Goal: Task Accomplishment & Management: Use online tool/utility

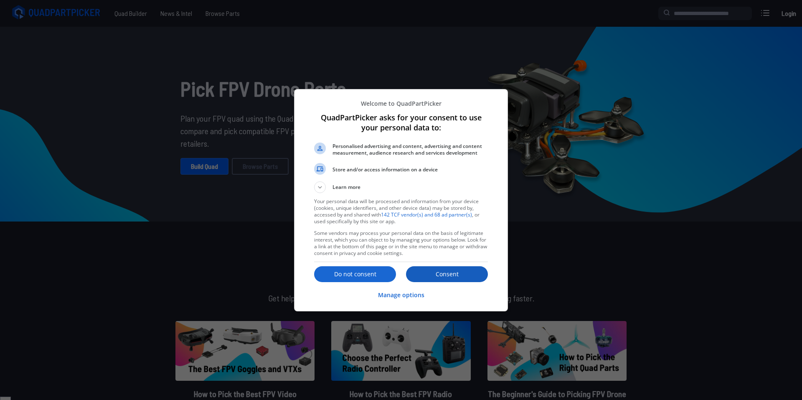
click at [442, 277] on p "Consent" at bounding box center [447, 274] width 82 height 8
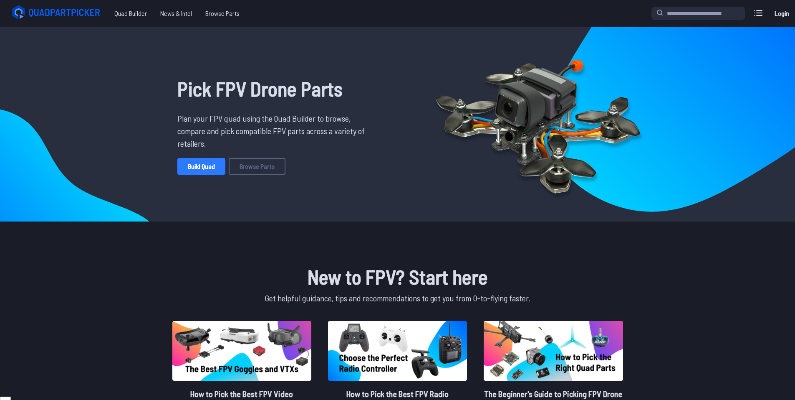
click at [198, 164] on link "Build Quad" at bounding box center [201, 166] width 48 height 17
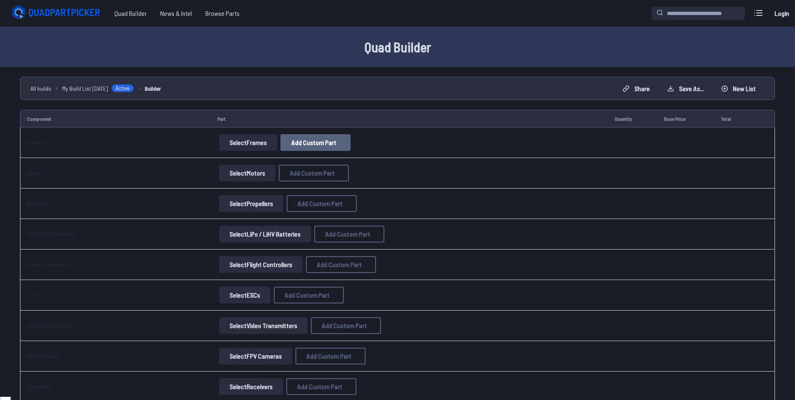
click at [325, 148] on button "Add Custom Part" at bounding box center [316, 142] width 70 height 17
select select "**********"
click at [365, 127] on input at bounding box center [400, 131] width 177 height 18
click at [380, 122] on input at bounding box center [400, 131] width 177 height 18
paste input "**********"
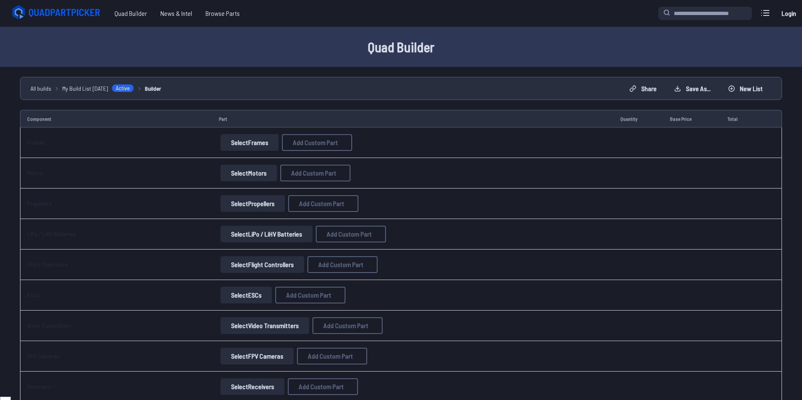
type input "**********"
click at [377, 167] on input at bounding box center [400, 166] width 177 height 18
paste input "**********"
type input "***"
click at [342, 236] on input at bounding box center [400, 235] width 177 height 18
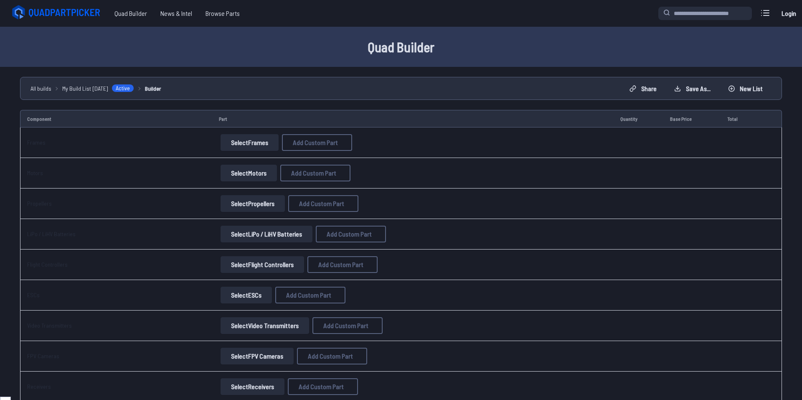
click at [229, 119] on div "**********" at bounding box center [401, 200] width 802 height 400
click at [342, 278] on select at bounding box center [400, 270] width 177 height 18
click at [463, 318] on button "Add Custom Part" at bounding box center [462, 312] width 53 height 12
click at [256, 360] on button "Select FPV Cameras" at bounding box center [255, 355] width 73 height 17
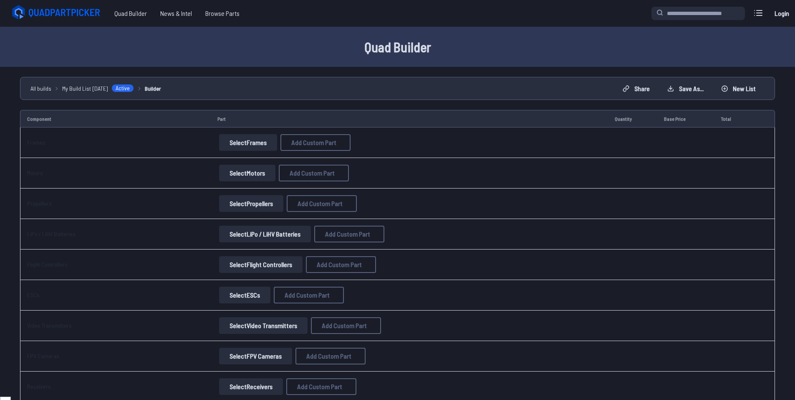
click at [245, 139] on button "Select Frames" at bounding box center [248, 142] width 58 height 17
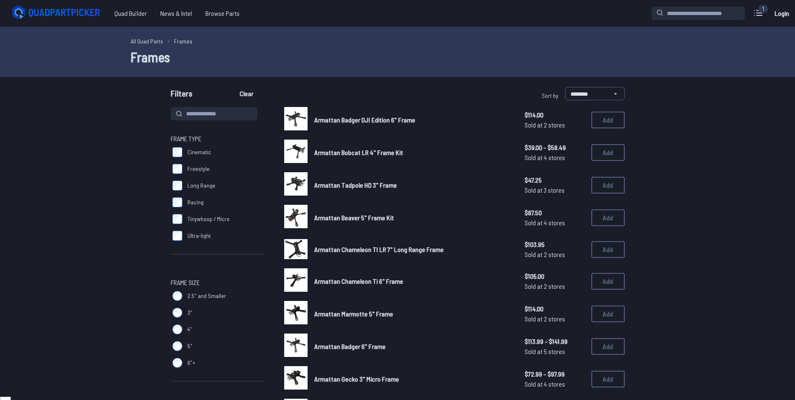
click at [251, 142] on span "Frame Type" at bounding box center [218, 139] width 94 height 10
click at [183, 151] on label "Cinematic" at bounding box center [218, 152] width 94 height 17
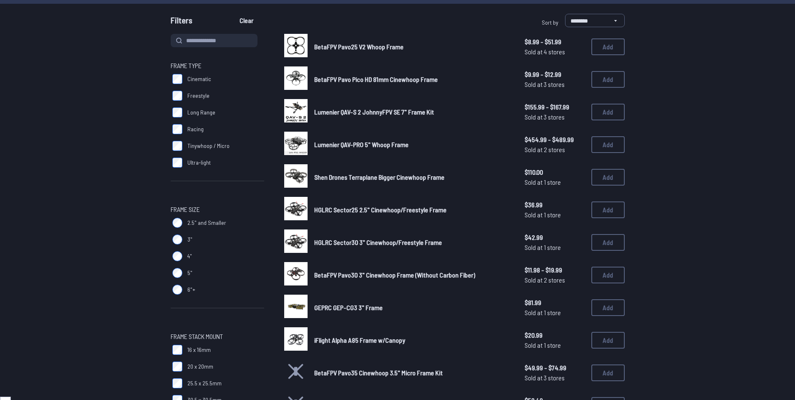
scroll to position [84, 0]
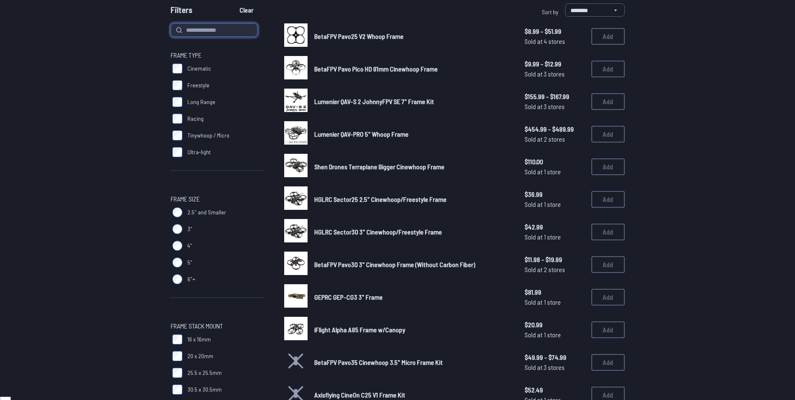
click at [214, 33] on input at bounding box center [214, 29] width 87 height 13
paste input "**********"
type input "***"
click at [233, 3] on button "Clear" at bounding box center [247, 9] width 28 height 13
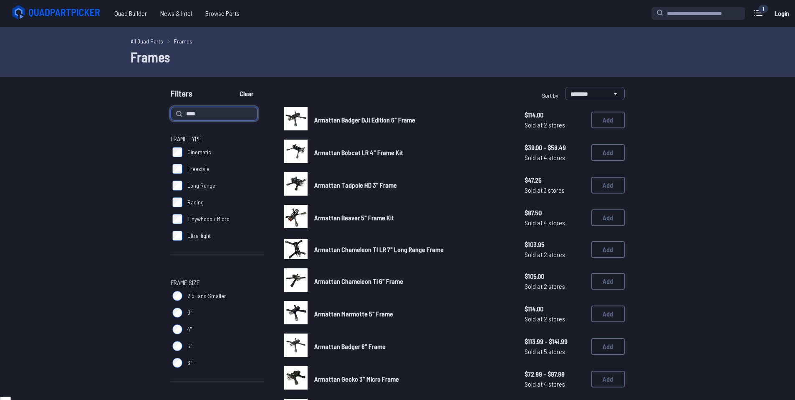
type input "***"
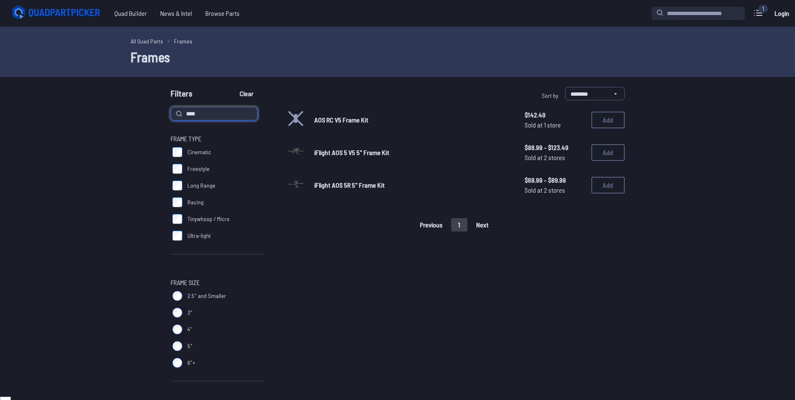
click at [237, 118] on input "***" at bounding box center [214, 113] width 87 height 13
type input "*"
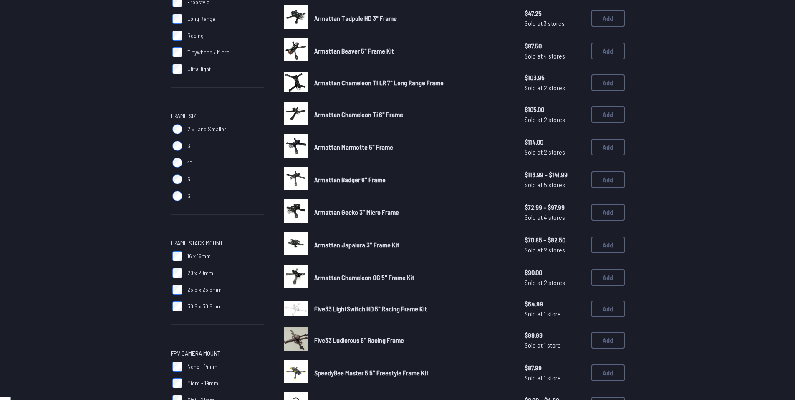
scroll to position [167, 0]
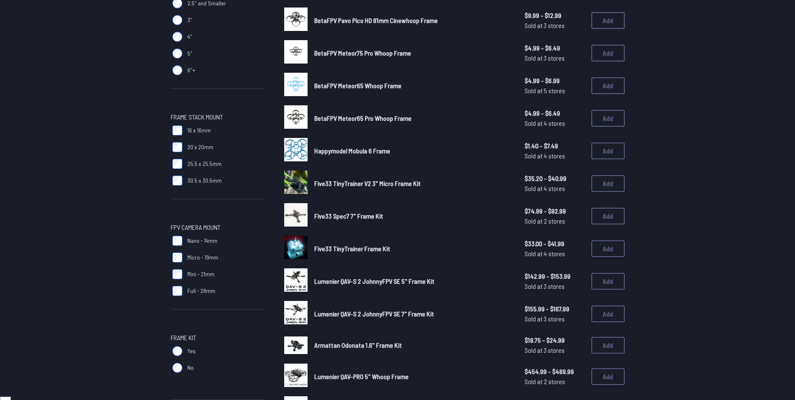
scroll to position [334, 0]
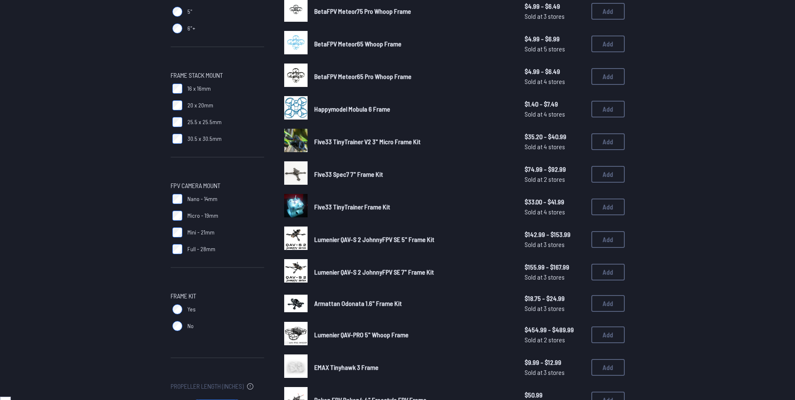
click at [183, 304] on label "Yes" at bounding box center [218, 309] width 94 height 17
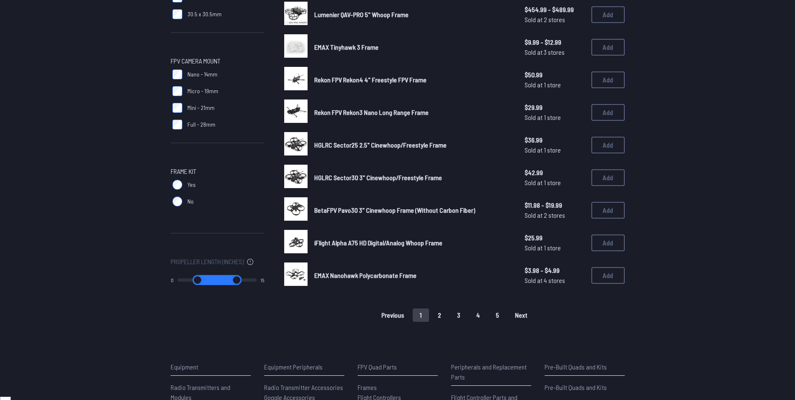
scroll to position [459, 0]
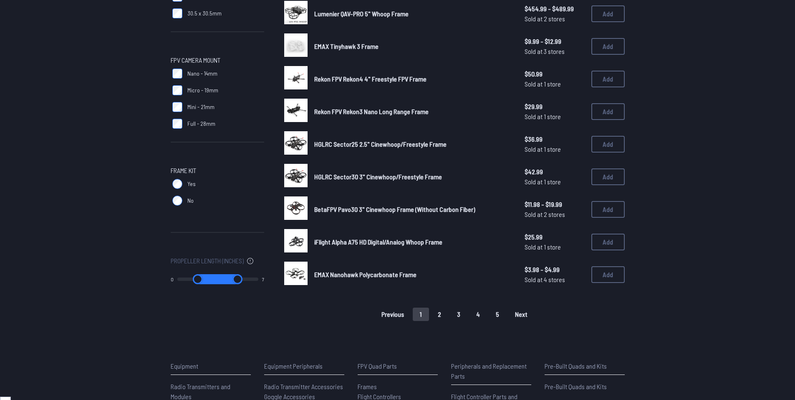
drag, startPoint x: 249, startPoint y: 278, endPoint x: 196, endPoint y: 276, distance: 52.7
type input "*"
click at [217, 276] on input "range" at bounding box center [237, 279] width 41 height 10
drag, startPoint x: 217, startPoint y: 275, endPoint x: 202, endPoint y: 278, distance: 15.3
click at [217, 277] on input "range" at bounding box center [237, 279] width 41 height 10
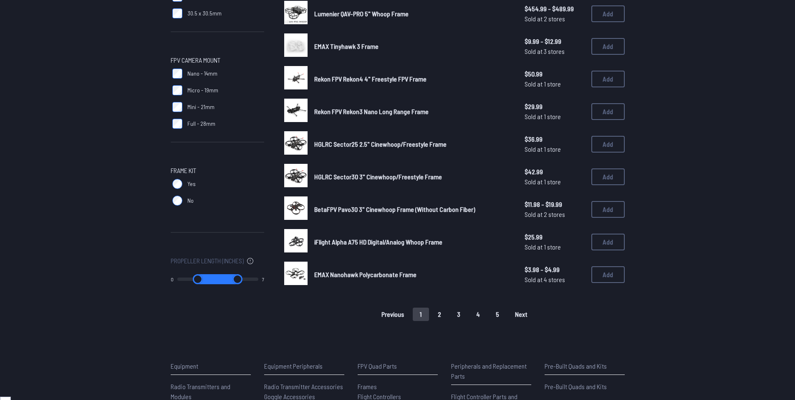
click at [202, 279] on input "range" at bounding box center [197, 279] width 41 height 10
drag, startPoint x: 198, startPoint y: 278, endPoint x: 192, endPoint y: 278, distance: 6.3
type input "*"
click at [192, 278] on input "range" at bounding box center [197, 279] width 41 height 10
drag, startPoint x: 220, startPoint y: 277, endPoint x: 206, endPoint y: 278, distance: 14.7
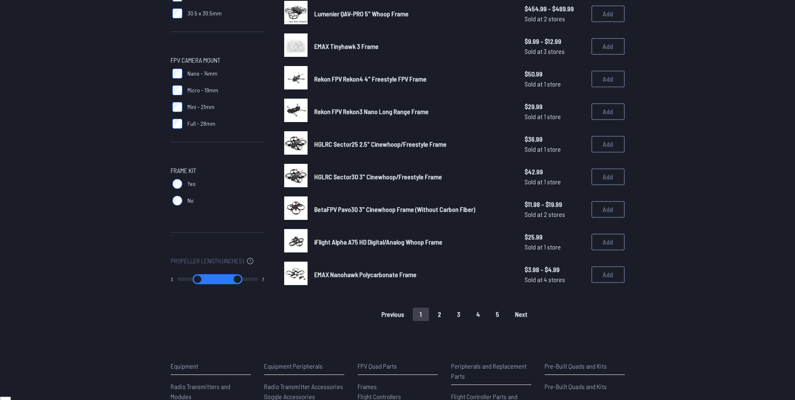
click at [217, 278] on input "range" at bounding box center [237, 279] width 41 height 10
drag, startPoint x: 218, startPoint y: 280, endPoint x: 207, endPoint y: 280, distance: 10.9
click at [217, 280] on input "range" at bounding box center [237, 279] width 41 height 10
drag, startPoint x: 219, startPoint y: 278, endPoint x: 219, endPoint y: 293, distance: 15.0
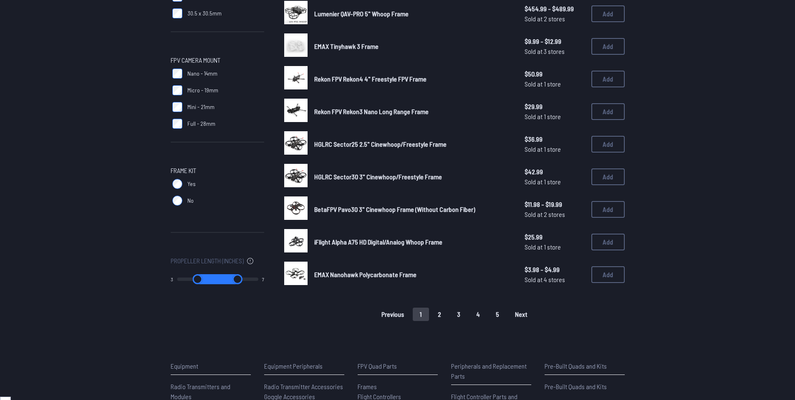
drag, startPoint x: 218, startPoint y: 280, endPoint x: 175, endPoint y: 282, distance: 42.6
click at [217, 280] on input "range" at bounding box center [237, 279] width 41 height 10
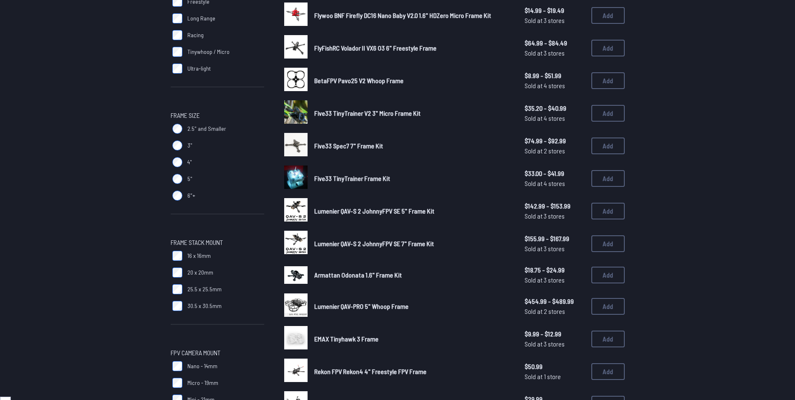
type input "*"
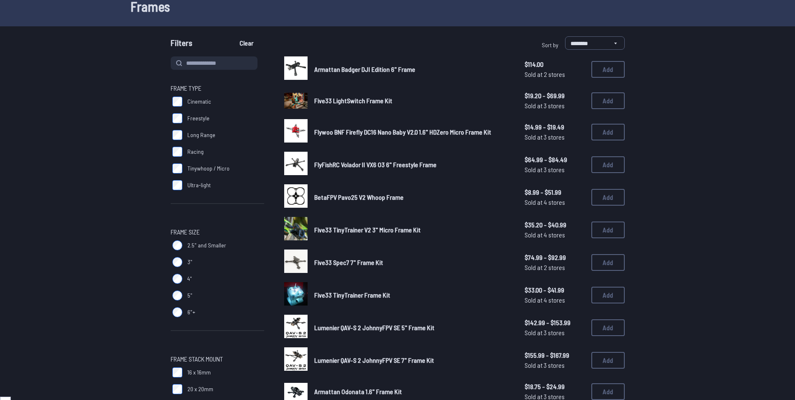
scroll to position [42, 0]
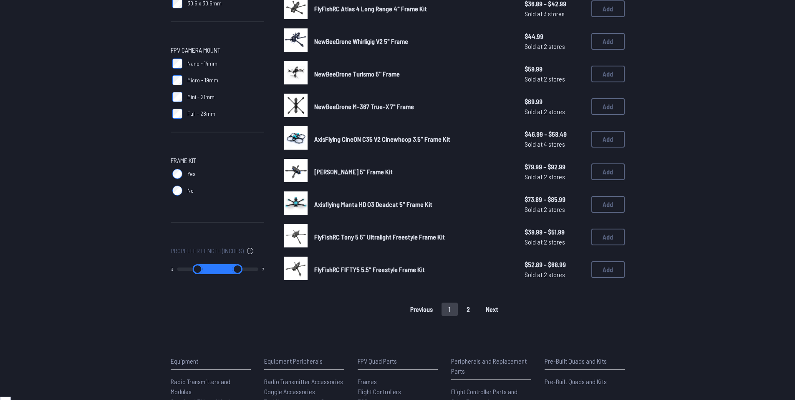
scroll to position [501, 0]
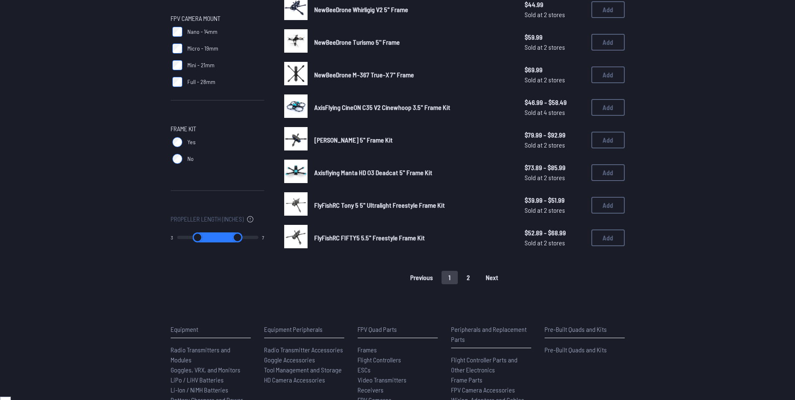
drag, startPoint x: 220, startPoint y: 238, endPoint x: 212, endPoint y: 240, distance: 8.3
click at [217, 240] on input "range" at bounding box center [237, 237] width 41 height 10
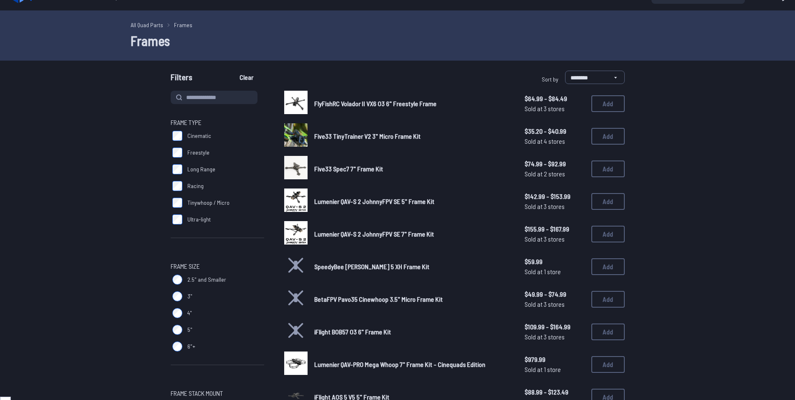
scroll to position [0, 0]
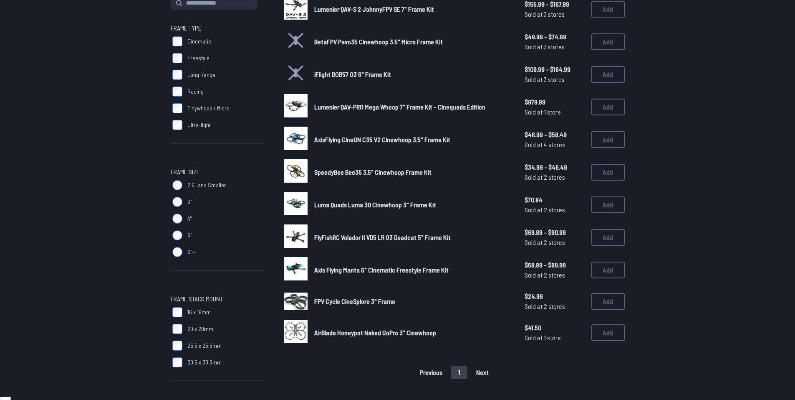
scroll to position [125, 0]
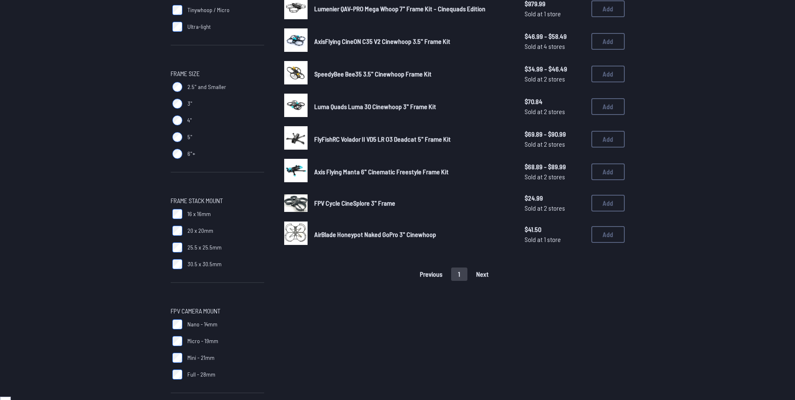
click at [478, 274] on div "Previous 1 Next" at bounding box center [454, 273] width 341 height 13
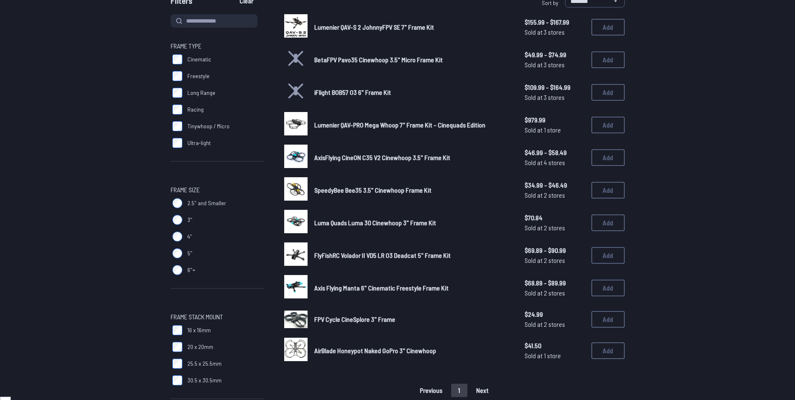
scroll to position [42, 0]
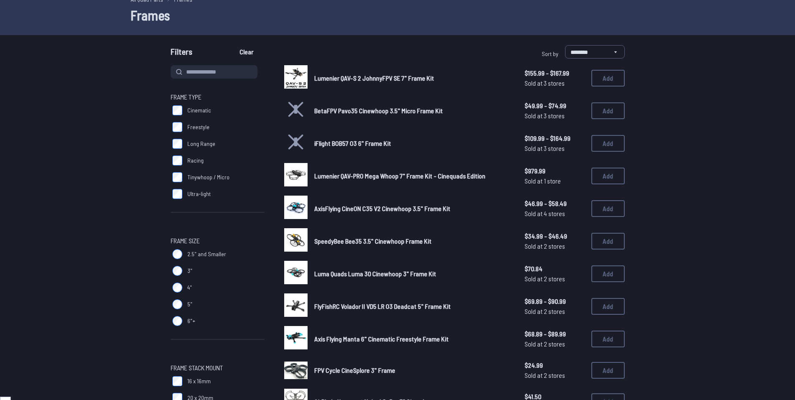
click at [388, 242] on span "SpeedyBee Bee35 3.5" Cinewhoop Frame Kit" at bounding box center [372, 241] width 117 height 8
click at [302, 241] on img at bounding box center [295, 239] width 23 height 23
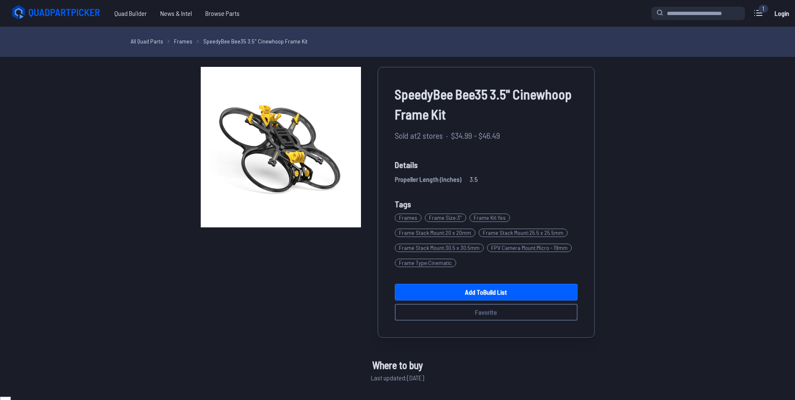
scroll to position [15, 0]
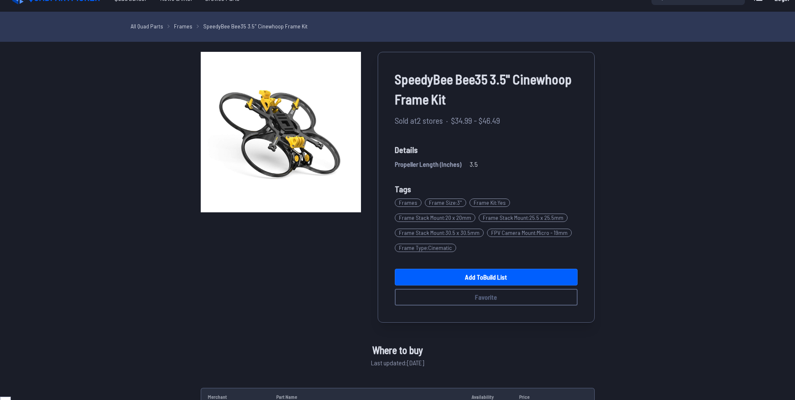
scroll to position [42, 0]
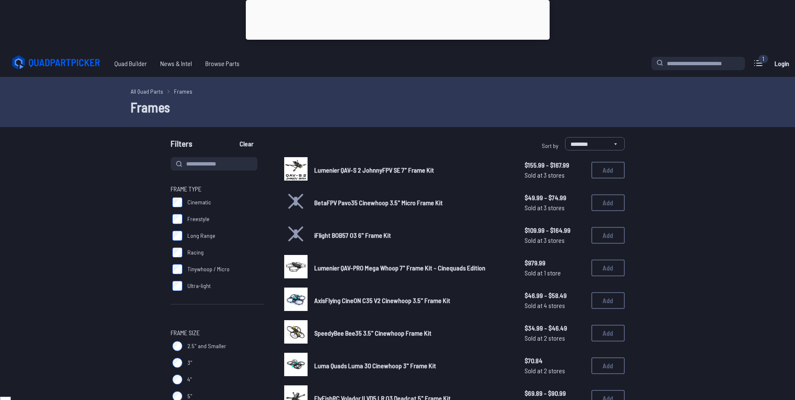
type input "*"
type input "**"
type input "*"
type input "**"
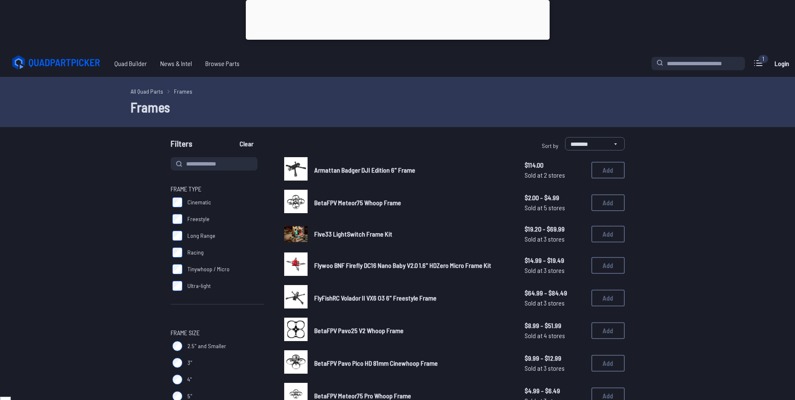
click at [154, 91] on link "All Quad Parts" at bounding box center [147, 91] width 33 height 9
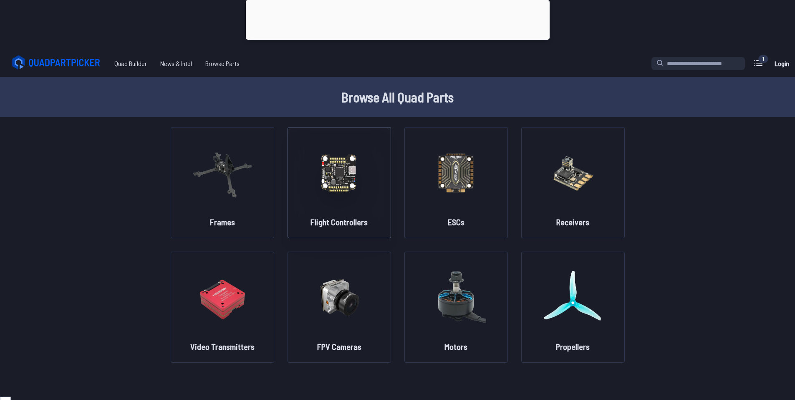
click at [352, 219] on h2 "Flight Controllers" at bounding box center [339, 222] width 57 height 12
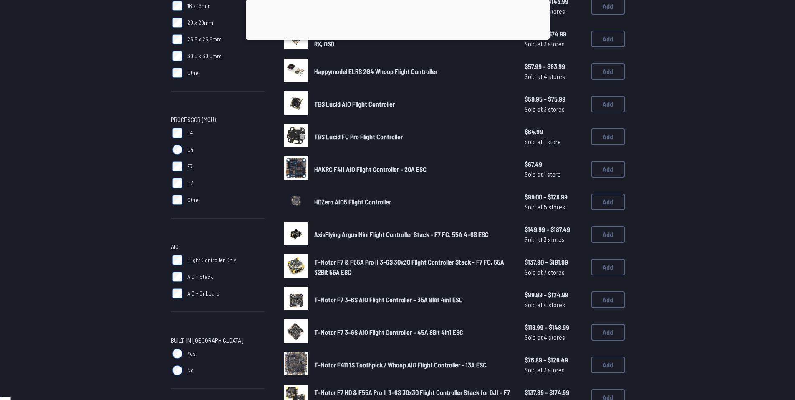
scroll to position [209, 0]
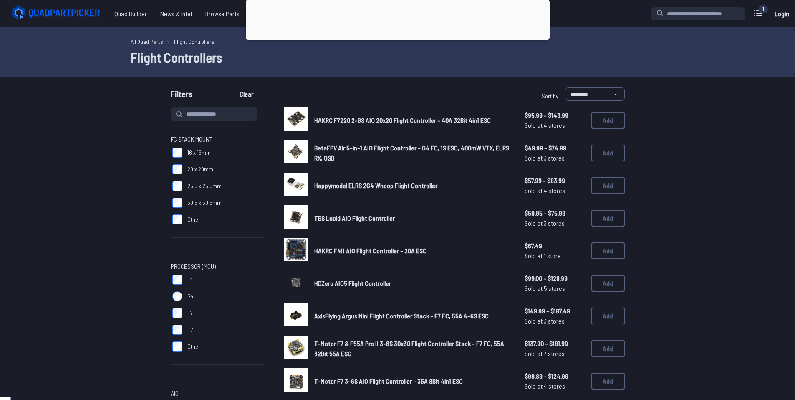
scroll to position [84, 0]
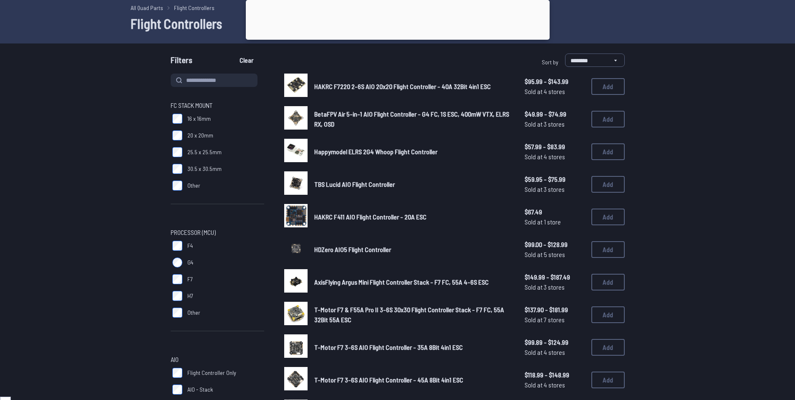
click at [183, 151] on label "25.5 x 25.5mm" at bounding box center [218, 152] width 94 height 17
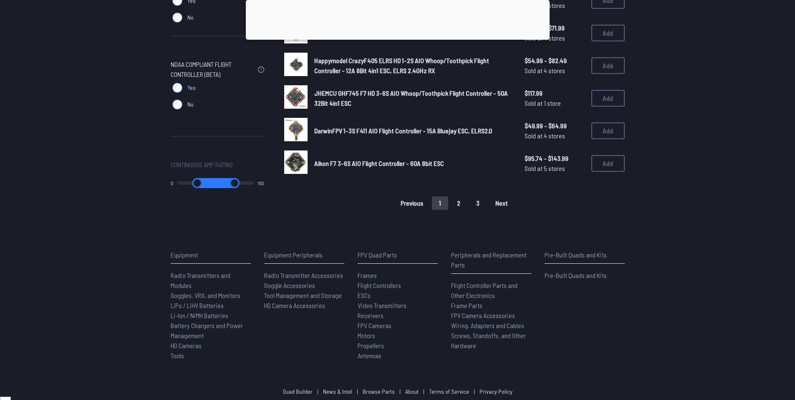
scroll to position [626, 0]
click at [455, 201] on button "2" at bounding box center [459, 201] width 18 height 13
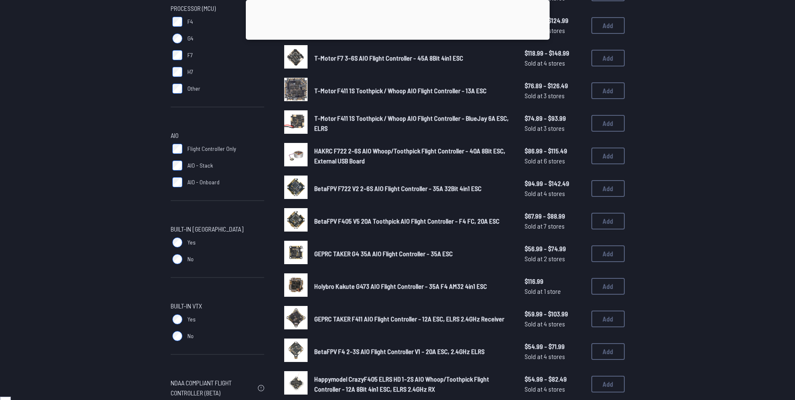
scroll to position [209, 0]
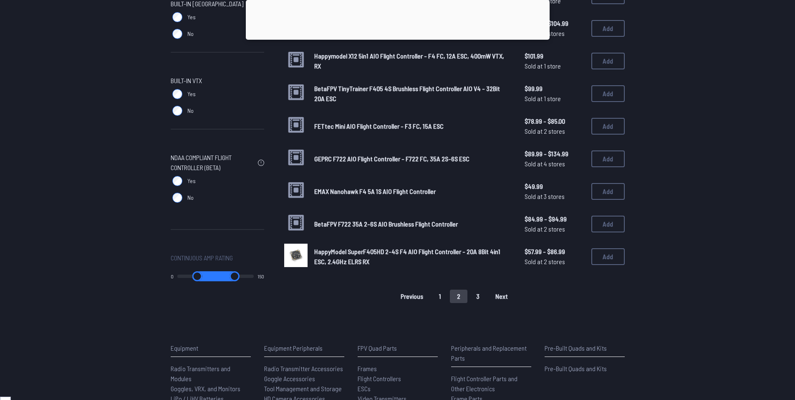
scroll to position [543, 0]
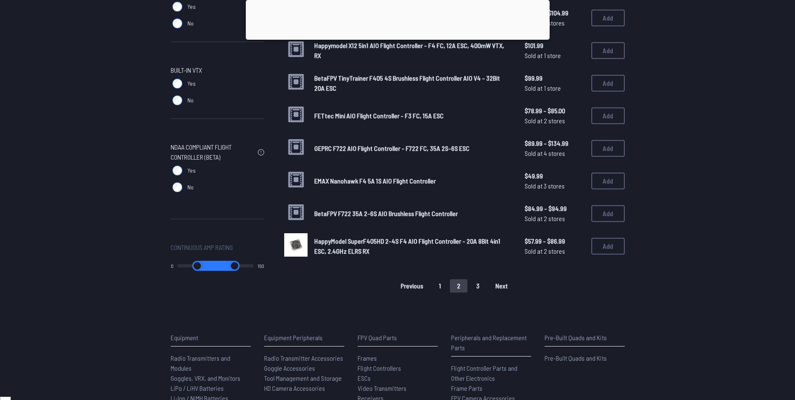
click at [479, 288] on button "3" at bounding box center [478, 285] width 18 height 13
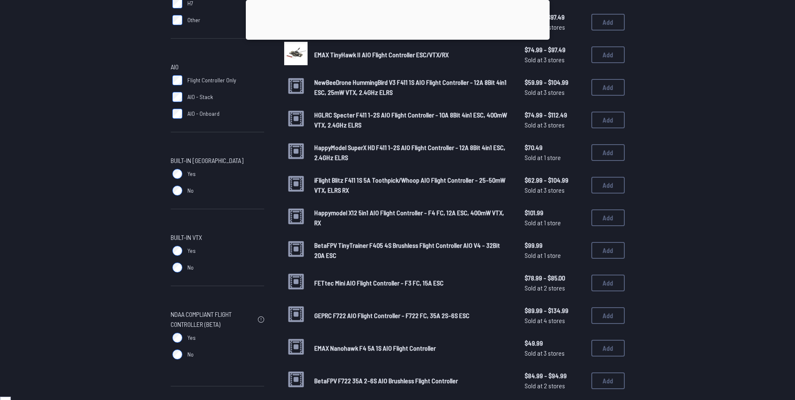
scroll to position [358, 0]
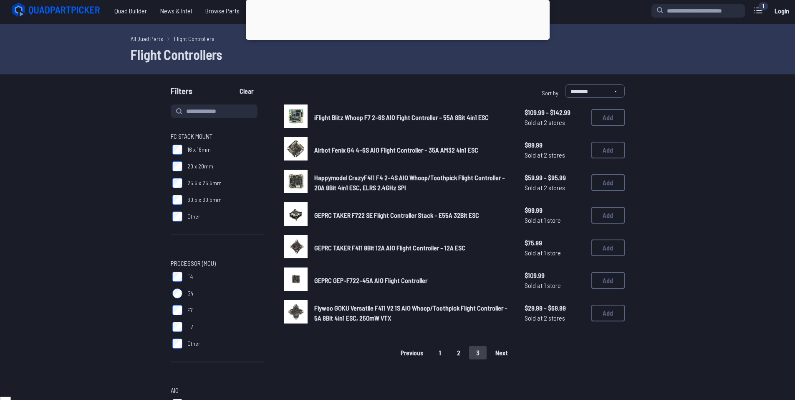
scroll to position [84, 0]
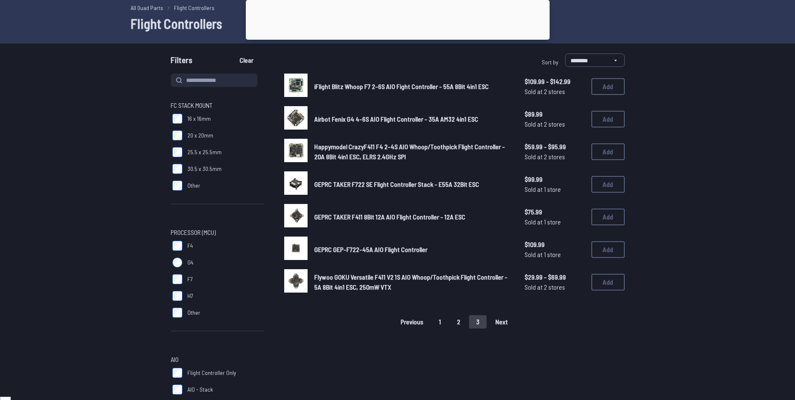
click at [458, 325] on button "2" at bounding box center [459, 321] width 18 height 13
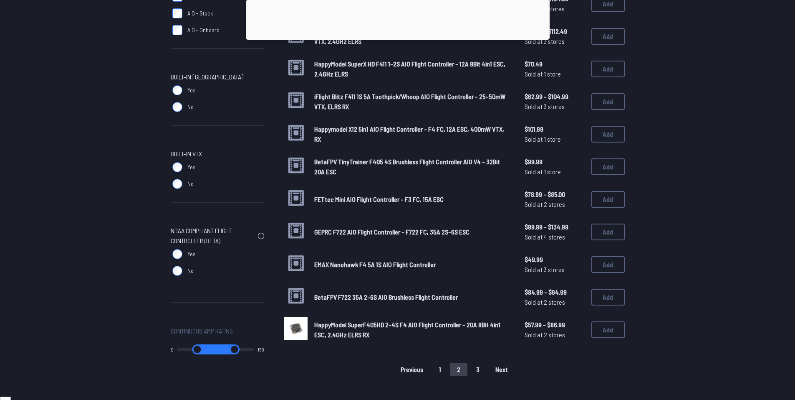
scroll to position [501, 0]
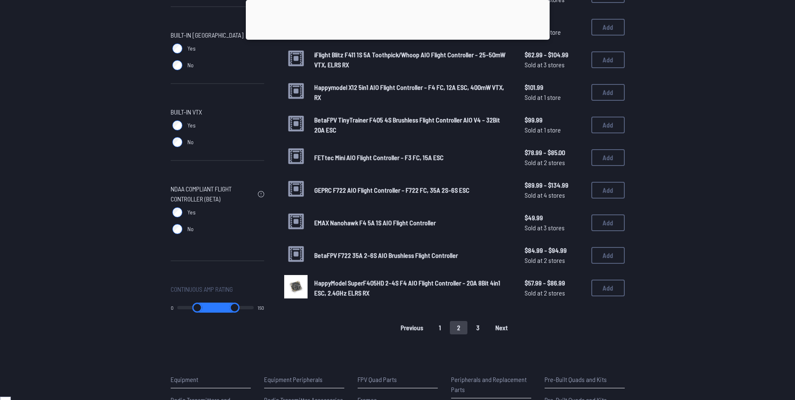
click at [443, 331] on button "1" at bounding box center [440, 327] width 16 height 13
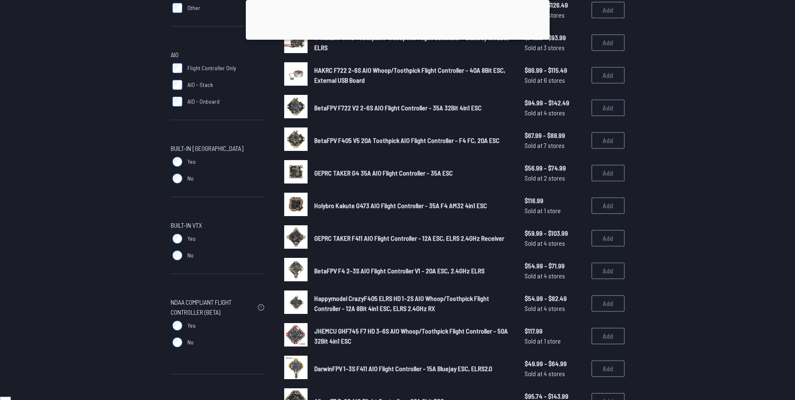
scroll to position [459, 0]
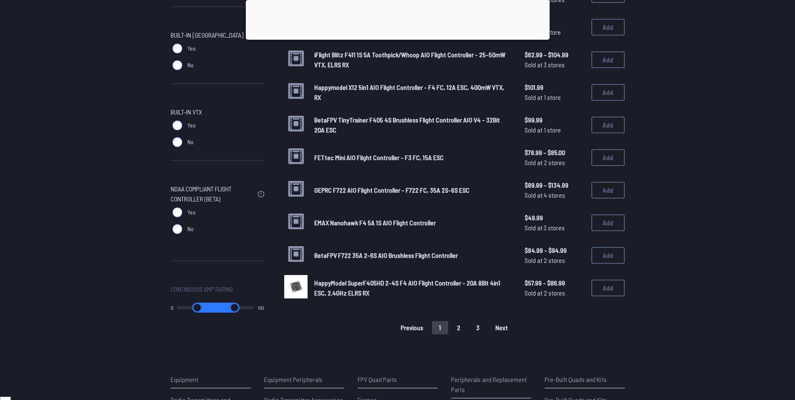
scroll to position [84, 0]
